Goal: Transaction & Acquisition: Purchase product/service

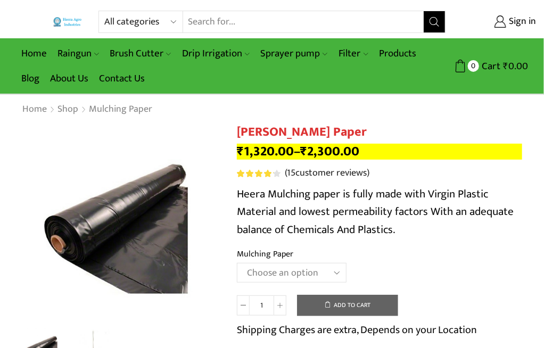
click at [297, 270] on select "Choose an option 1000 X 20 X [PHONE_NUMBER] X [PHONE_NUMBER] X 400 750 X 20 X 4…" at bounding box center [292, 273] width 110 height 20
click at [237, 263] on select "Choose an option 1000 X 20 X [PHONE_NUMBER] X [PHONE_NUMBER] X 400 750 X 20 X 4…" at bounding box center [292, 273] width 110 height 20
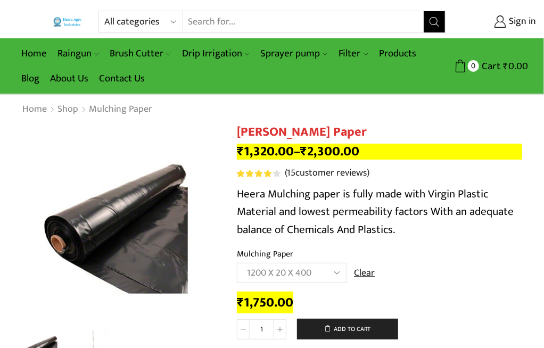
click at [263, 277] on select "Choose an option 1000 X 20 X [PHONE_NUMBER] X [PHONE_NUMBER] X 400 750 X 20 X 4…" at bounding box center [292, 273] width 110 height 20
click at [237, 263] on select "Choose an option 1000 X 20 X [PHONE_NUMBER] X [PHONE_NUMBER] X 400 750 X 20 X 4…" at bounding box center [292, 273] width 110 height 20
click at [266, 277] on select "Choose an option 1000 X 20 X [PHONE_NUMBER] X [PHONE_NUMBER] X 400 750 X 20 X 4…" at bounding box center [292, 273] width 110 height 20
click at [237, 263] on select "Choose an option 1000 X 20 X [PHONE_NUMBER] X [PHONE_NUMBER] X 400 750 X 20 X 4…" at bounding box center [292, 273] width 110 height 20
select select "1200-x-20-x-400"
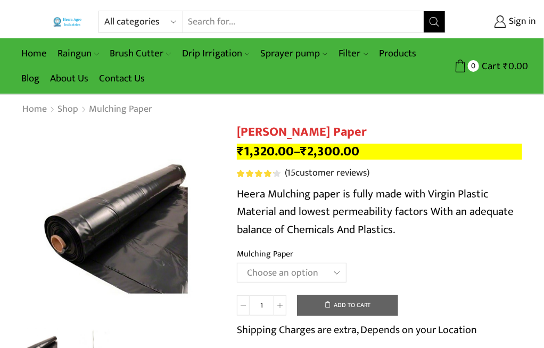
click at [275, 272] on select "Choose an option 1000 X 20 X [PHONE_NUMBER] X [PHONE_NUMBER] X 400 750 X 20 X 4…" at bounding box center [292, 273] width 110 height 20
click at [237, 263] on select "Choose an option 1000 X 20 X [PHONE_NUMBER] X [PHONE_NUMBER] X 400 750 X 20 X 4…" at bounding box center [292, 273] width 110 height 20
select select "1000-x-20-x-400"
